Goal: Task Accomplishment & Management: Use online tool/utility

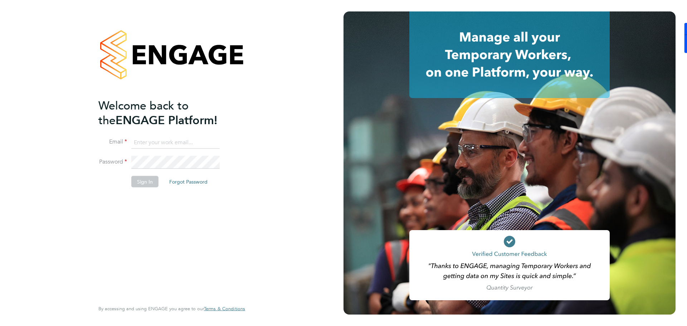
type input "[PERSON_NAME][EMAIL_ADDRESS][PERSON_NAME][DOMAIN_NAME]"
click at [140, 182] on button "Sign In" at bounding box center [144, 181] width 27 height 11
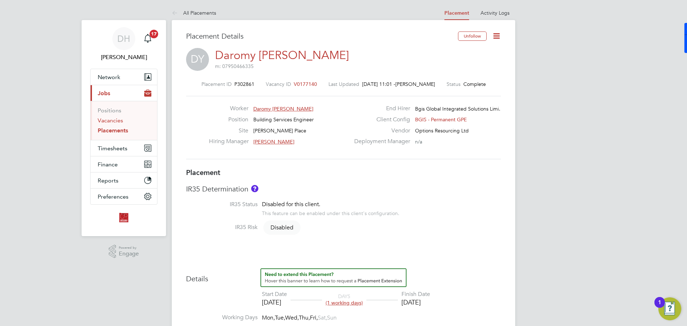
click at [113, 120] on link "Vacancies" at bounding box center [110, 120] width 25 height 7
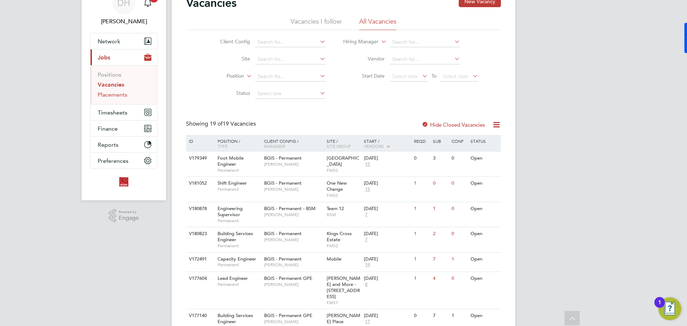
click at [118, 96] on link "Placements" at bounding box center [113, 94] width 30 height 7
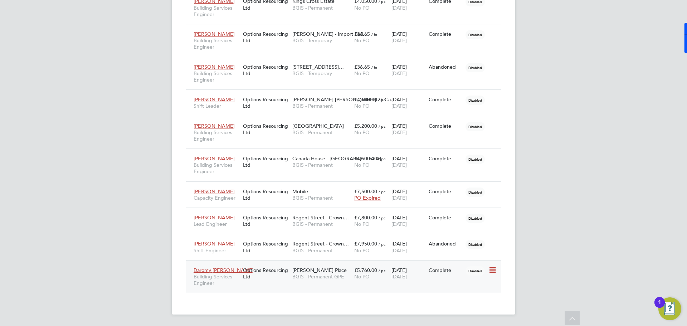
click at [321, 277] on span "BGIS - Permanent GPE" at bounding box center [321, 276] width 58 height 6
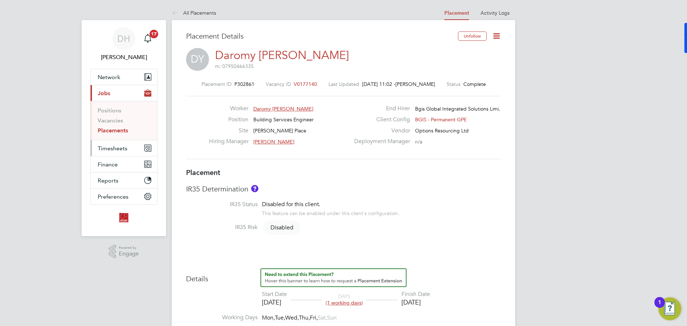
click at [113, 148] on span "Timesheets" at bounding box center [113, 148] width 30 height 7
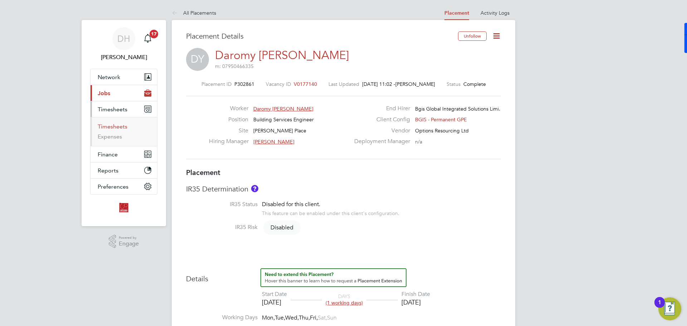
click at [114, 128] on link "Timesheets" at bounding box center [113, 126] width 30 height 7
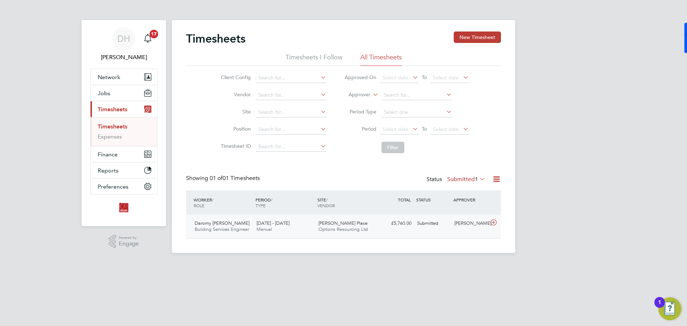
click at [288, 226] on div "[DATE] - [DATE] Manual" at bounding box center [285, 227] width 62 height 18
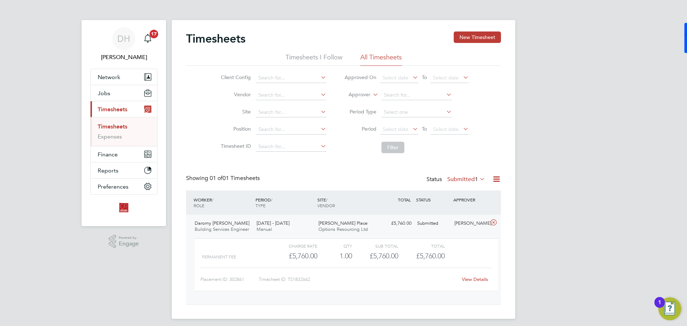
click at [483, 281] on link "View Details" at bounding box center [475, 279] width 26 height 6
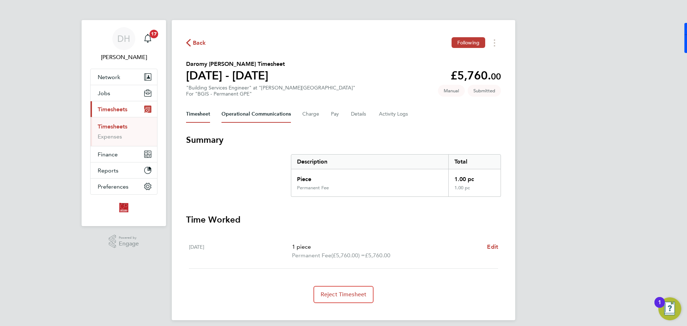
click at [280, 114] on Communications-tab "Operational Communications" at bounding box center [255, 114] width 69 height 17
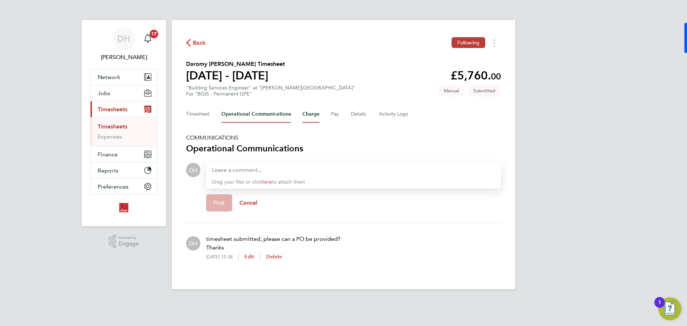
click at [309, 117] on button "Charge" at bounding box center [310, 114] width 17 height 17
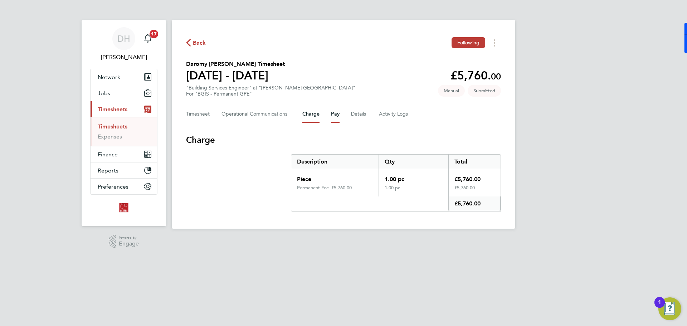
click at [333, 114] on button "Pay" at bounding box center [335, 114] width 9 height 17
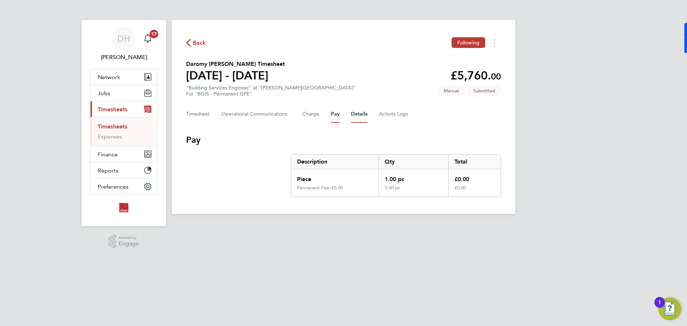
click at [361, 118] on button "Details" at bounding box center [359, 114] width 16 height 17
